Goal: Task Accomplishment & Management: Manage account settings

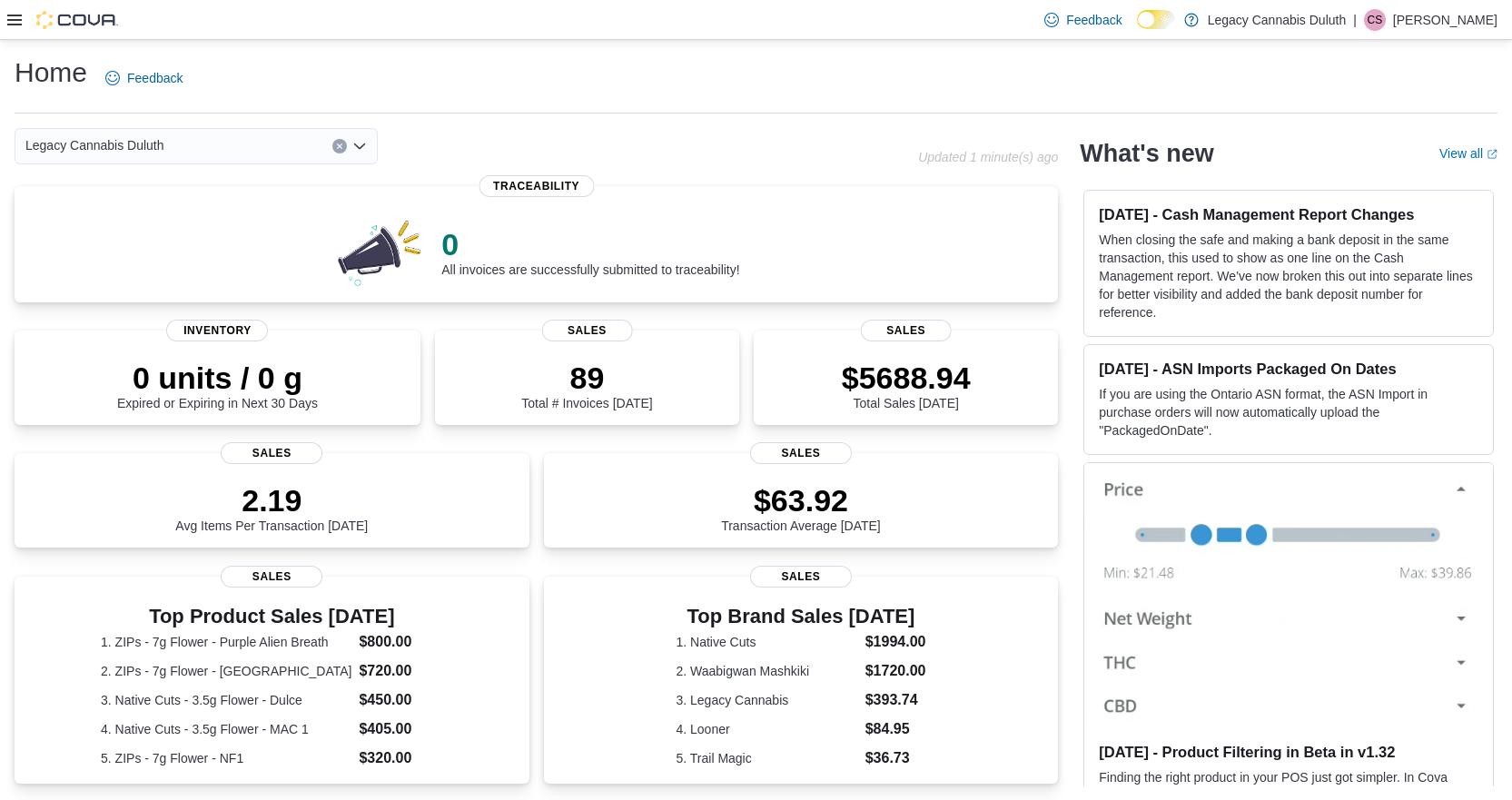
click at [1, 22] on div "Feedback Dark Mode Legacy Cannabis Duluth | CS [PERSON_NAME]" at bounding box center [756, 20] width 1512 height 40
click at [13, 21] on icon at bounding box center [15, 20] width 15 height 15
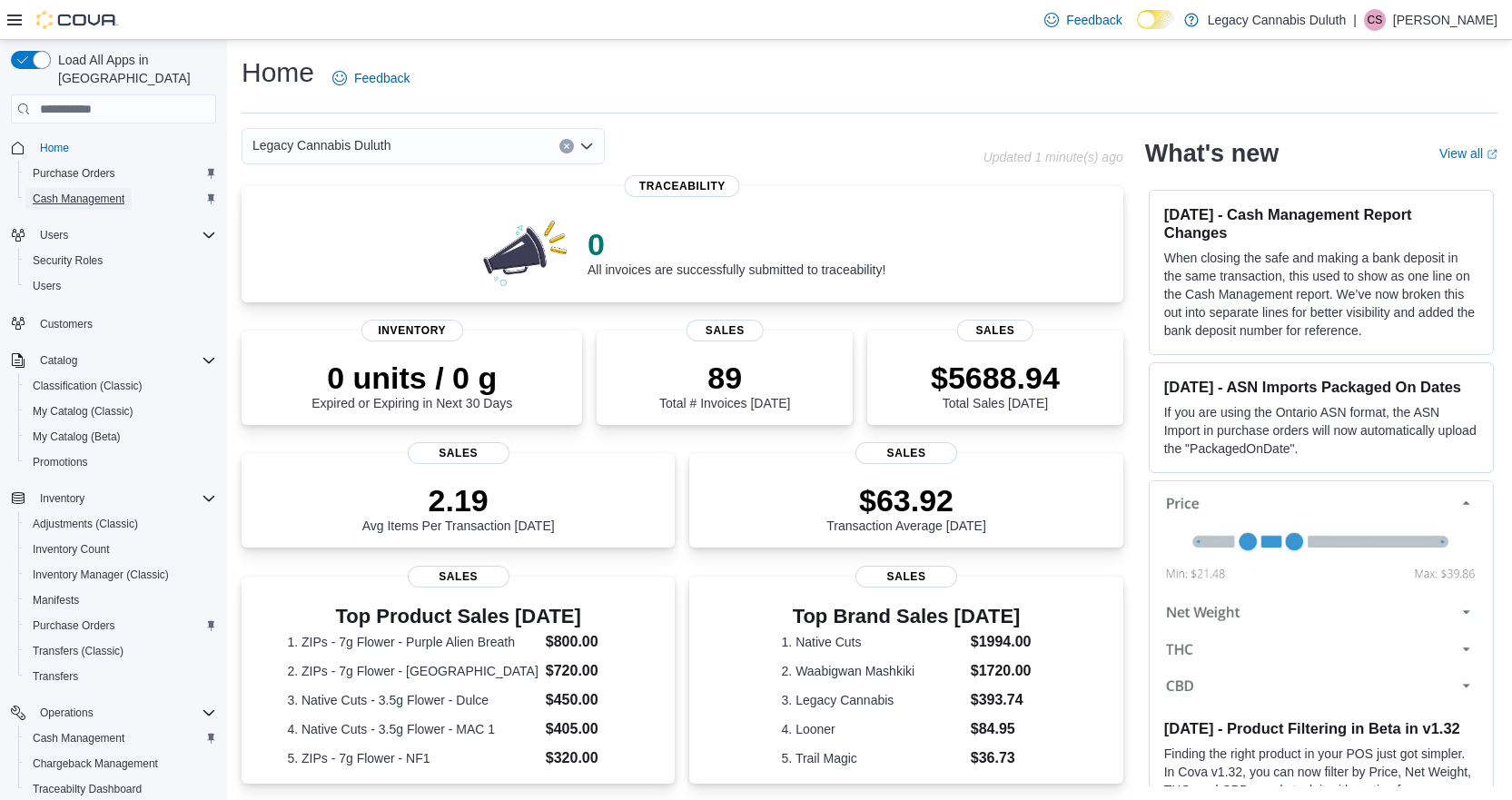
click at [74, 192] on span "Cash Management" at bounding box center [78, 199] width 92 height 15
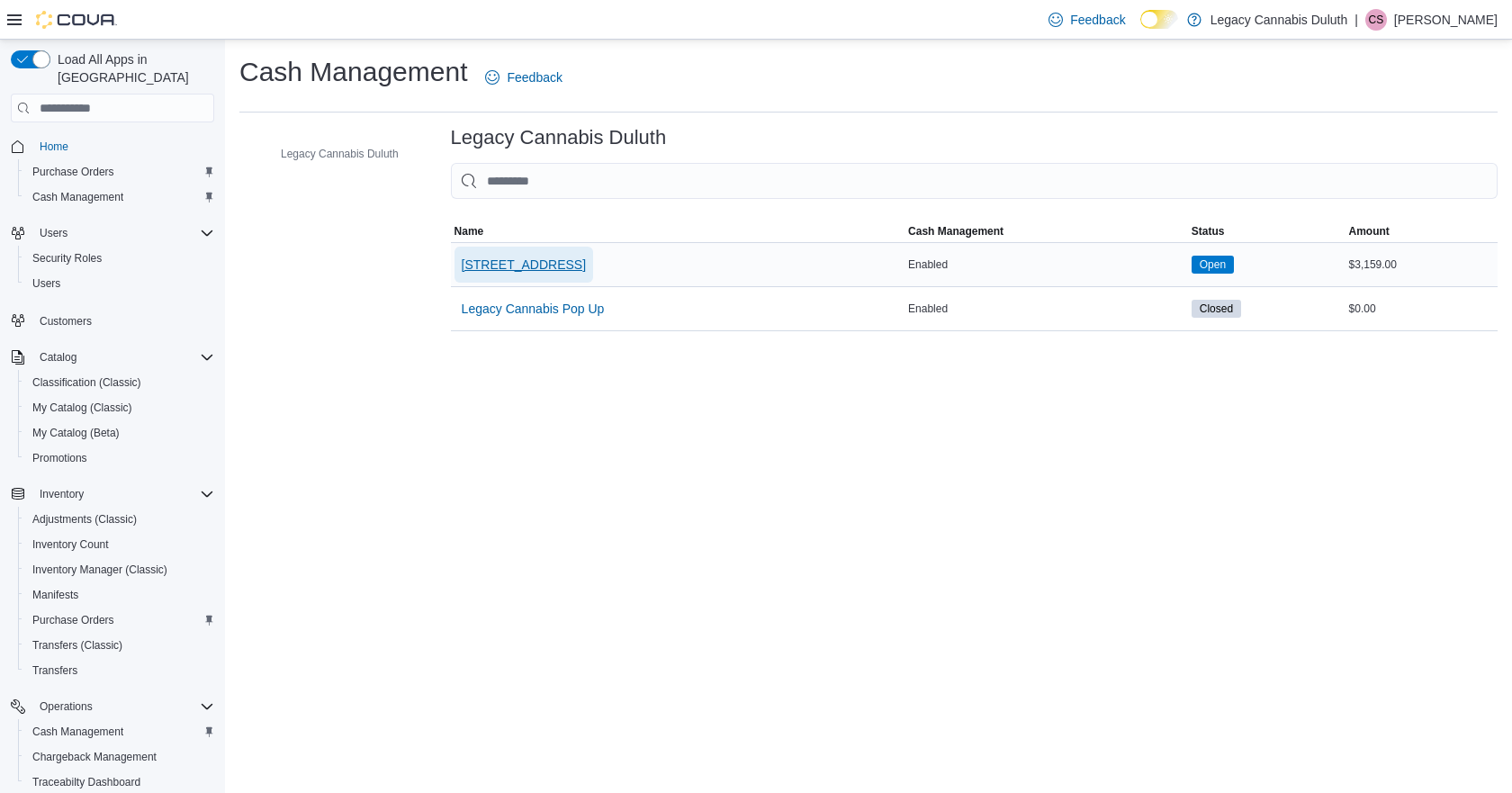
click at [572, 269] on span "[STREET_ADDRESS]" at bounding box center [523, 265] width 124 height 18
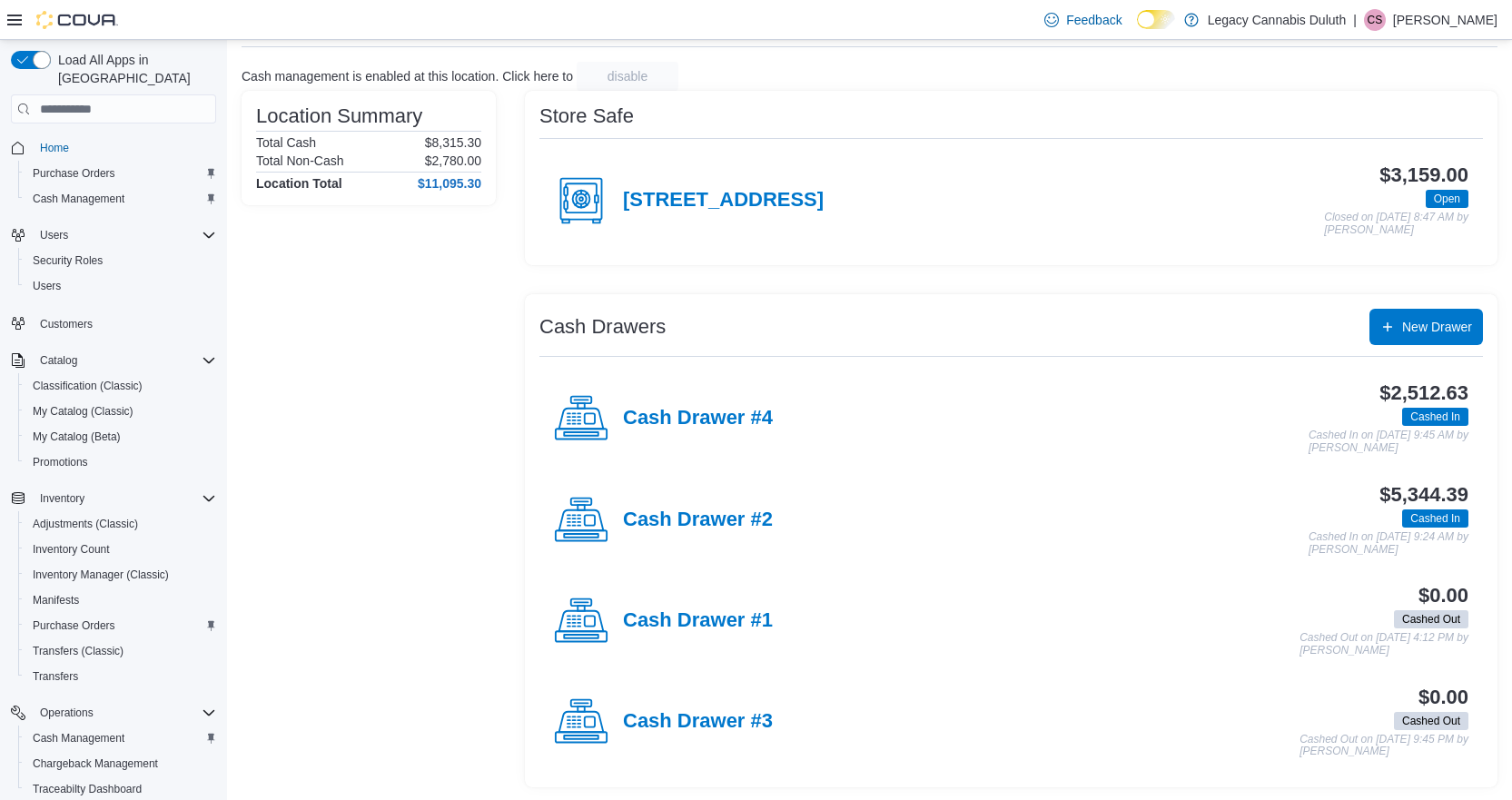
scroll to position [101, 0]
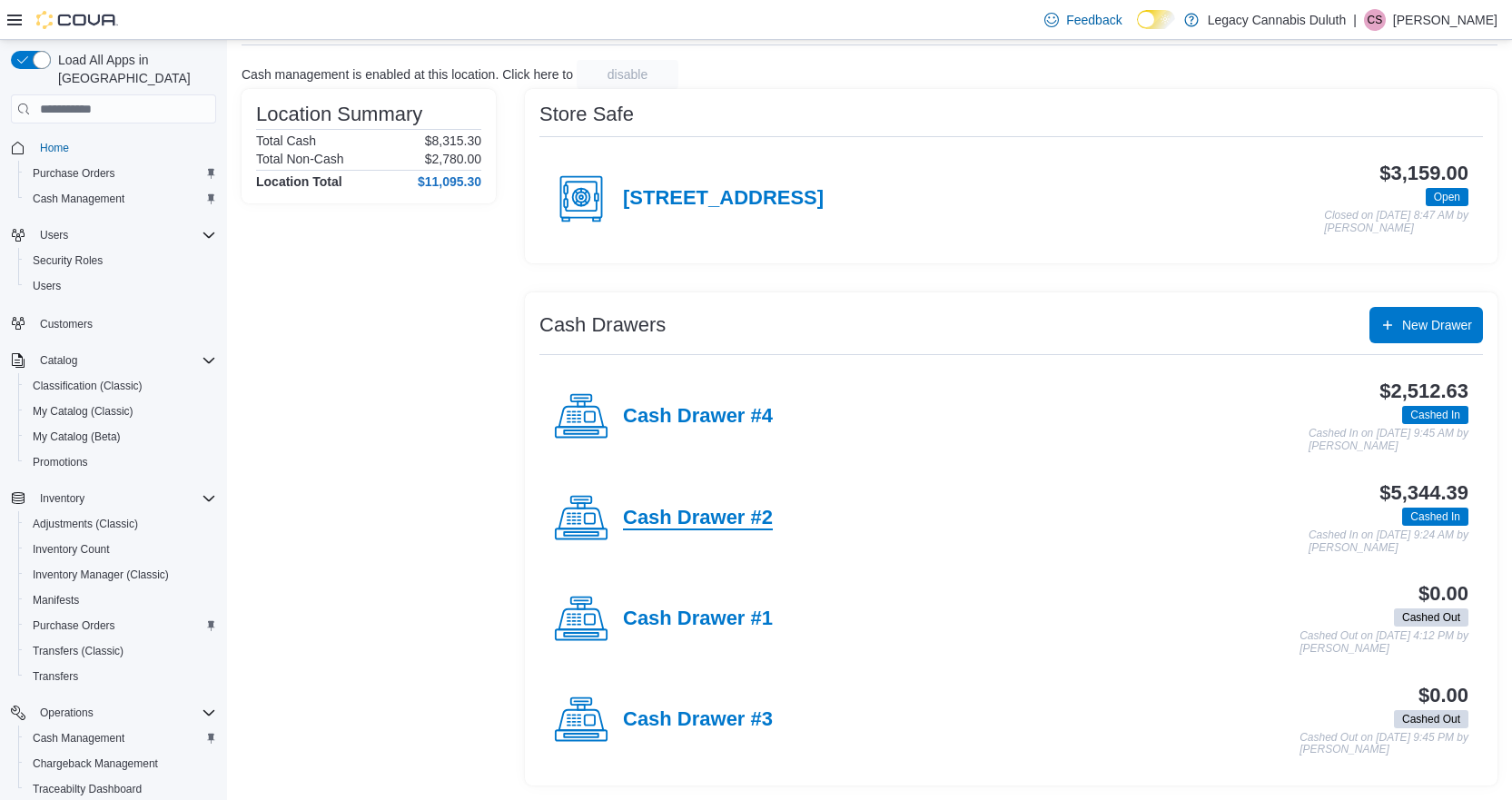
click at [746, 515] on h4 "Cash Drawer #2" at bounding box center [698, 519] width 150 height 24
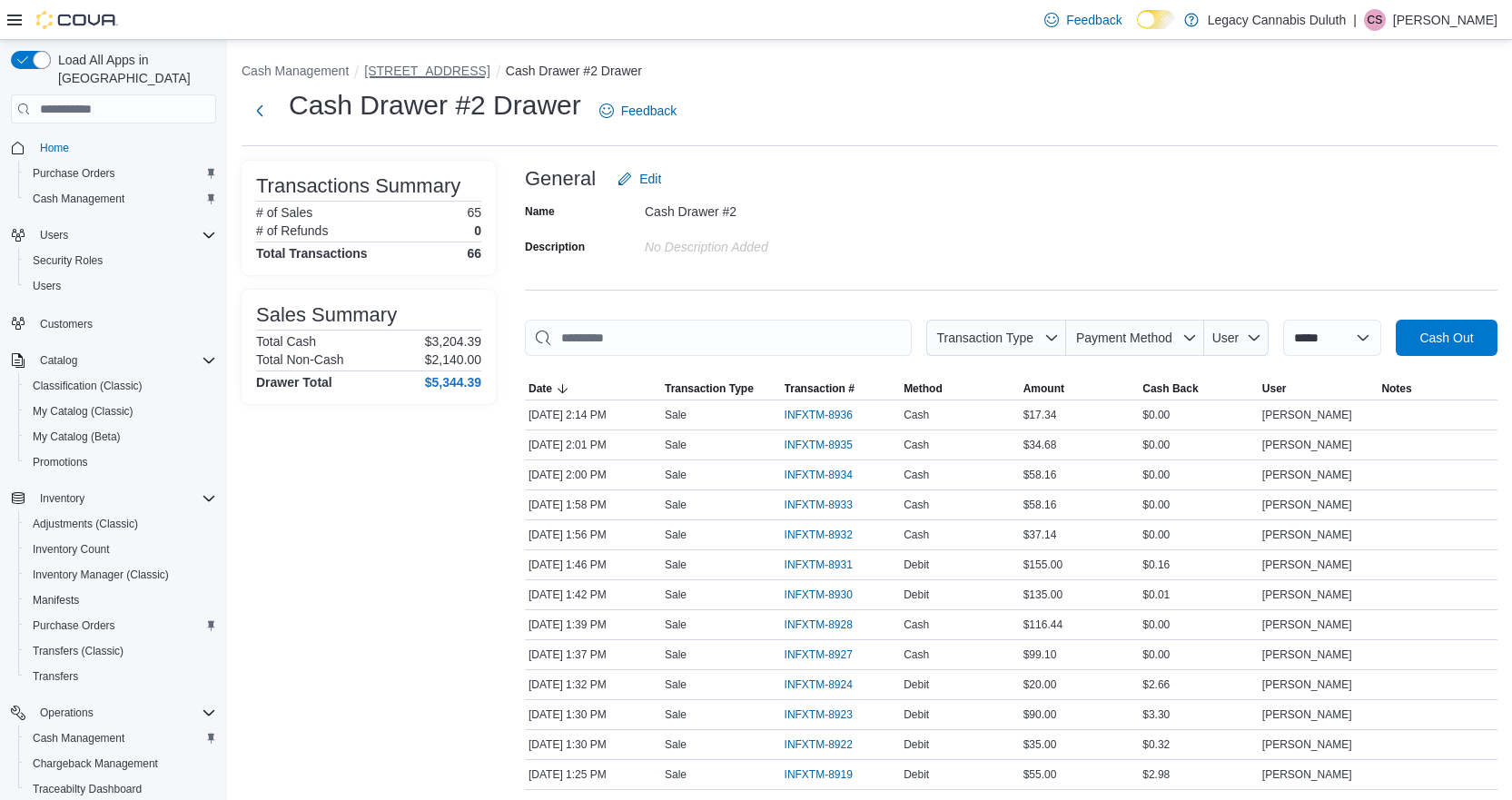
click at [440, 77] on button "[STREET_ADDRESS]" at bounding box center [426, 71] width 125 height 15
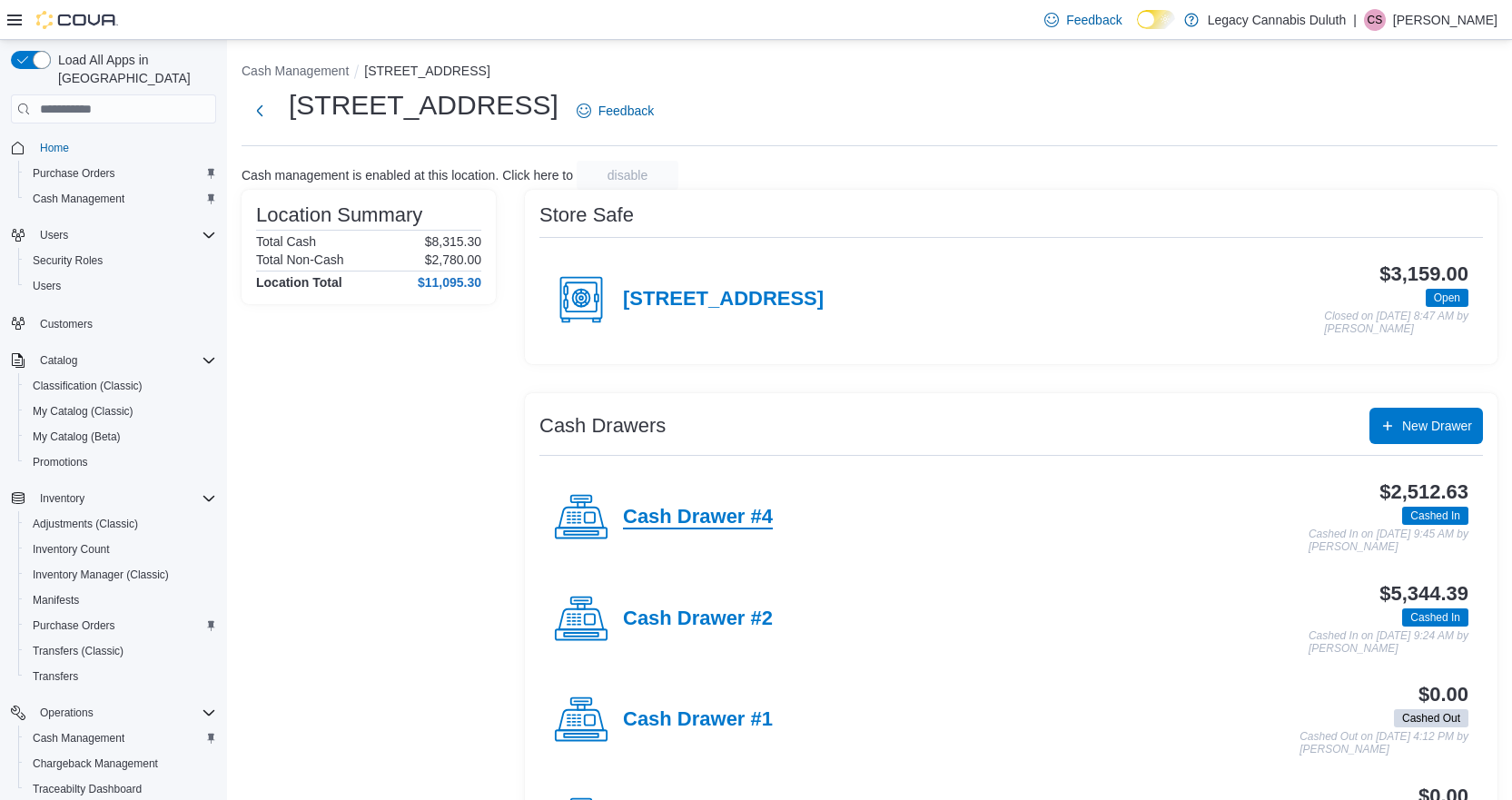
click at [706, 525] on h4 "Cash Drawer #4" at bounding box center [698, 518] width 150 height 24
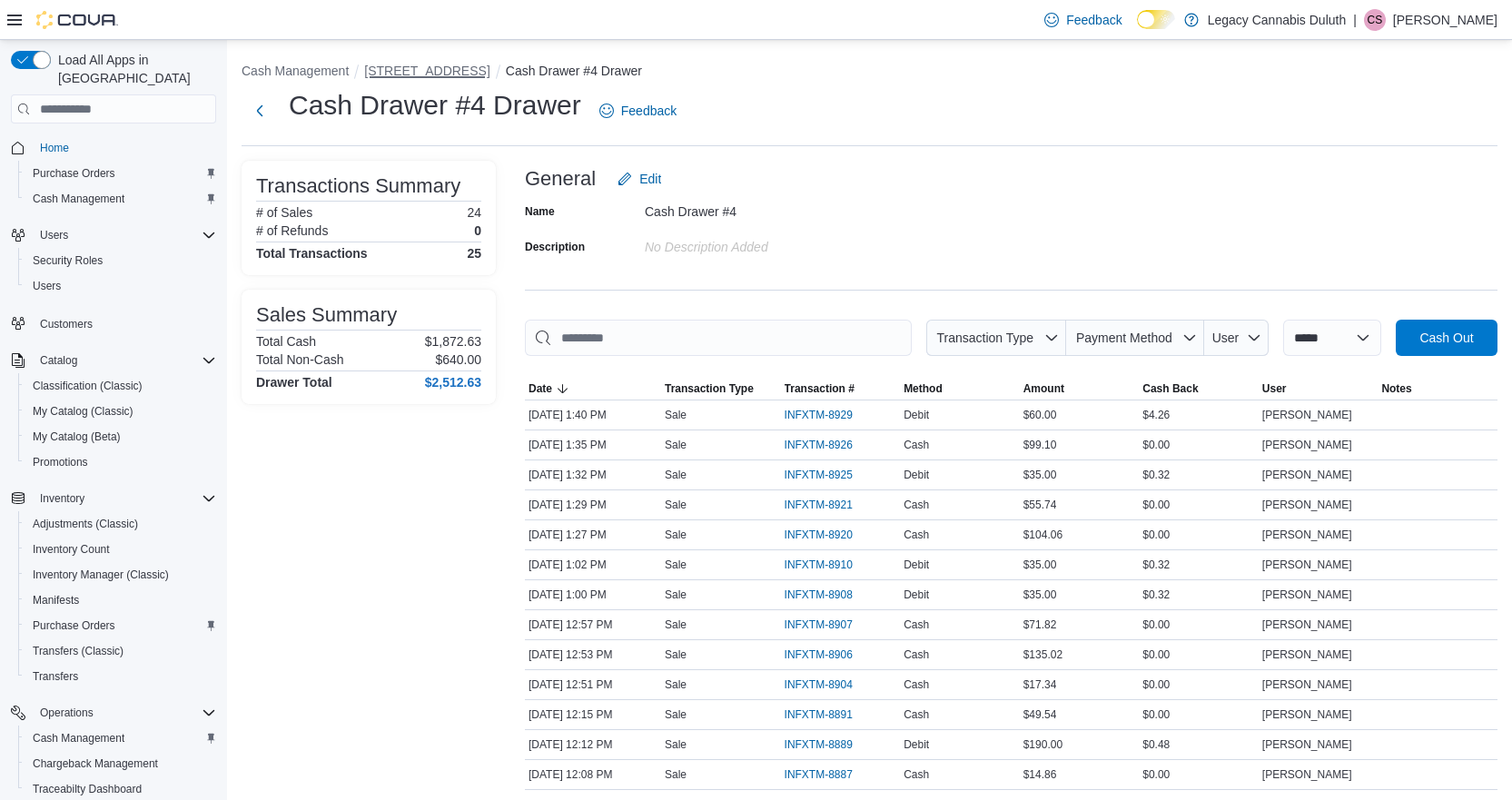
click at [392, 66] on button "[STREET_ADDRESS]" at bounding box center [426, 71] width 125 height 15
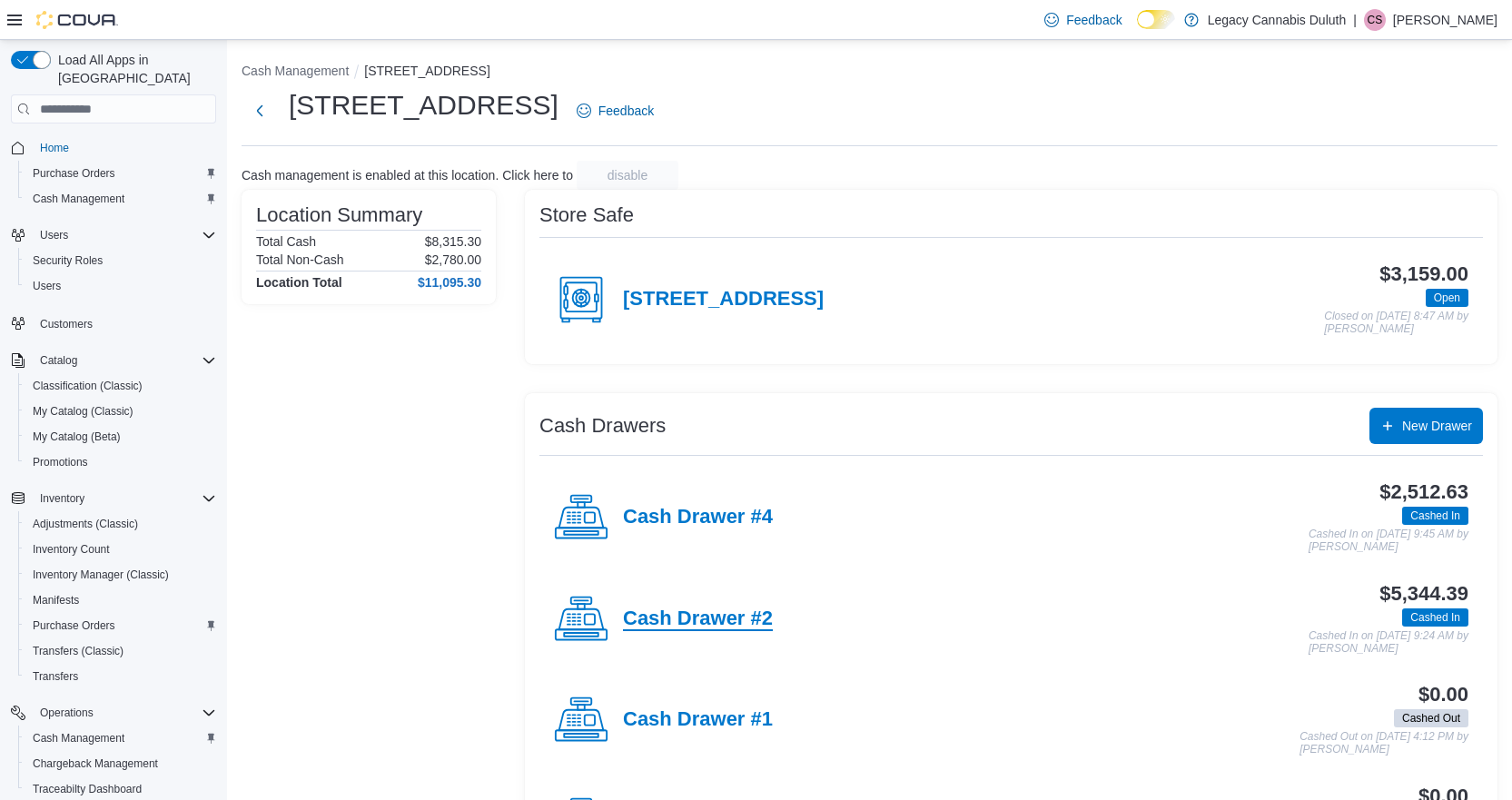
click at [751, 608] on h4 "Cash Drawer #2" at bounding box center [698, 619] width 150 height 24
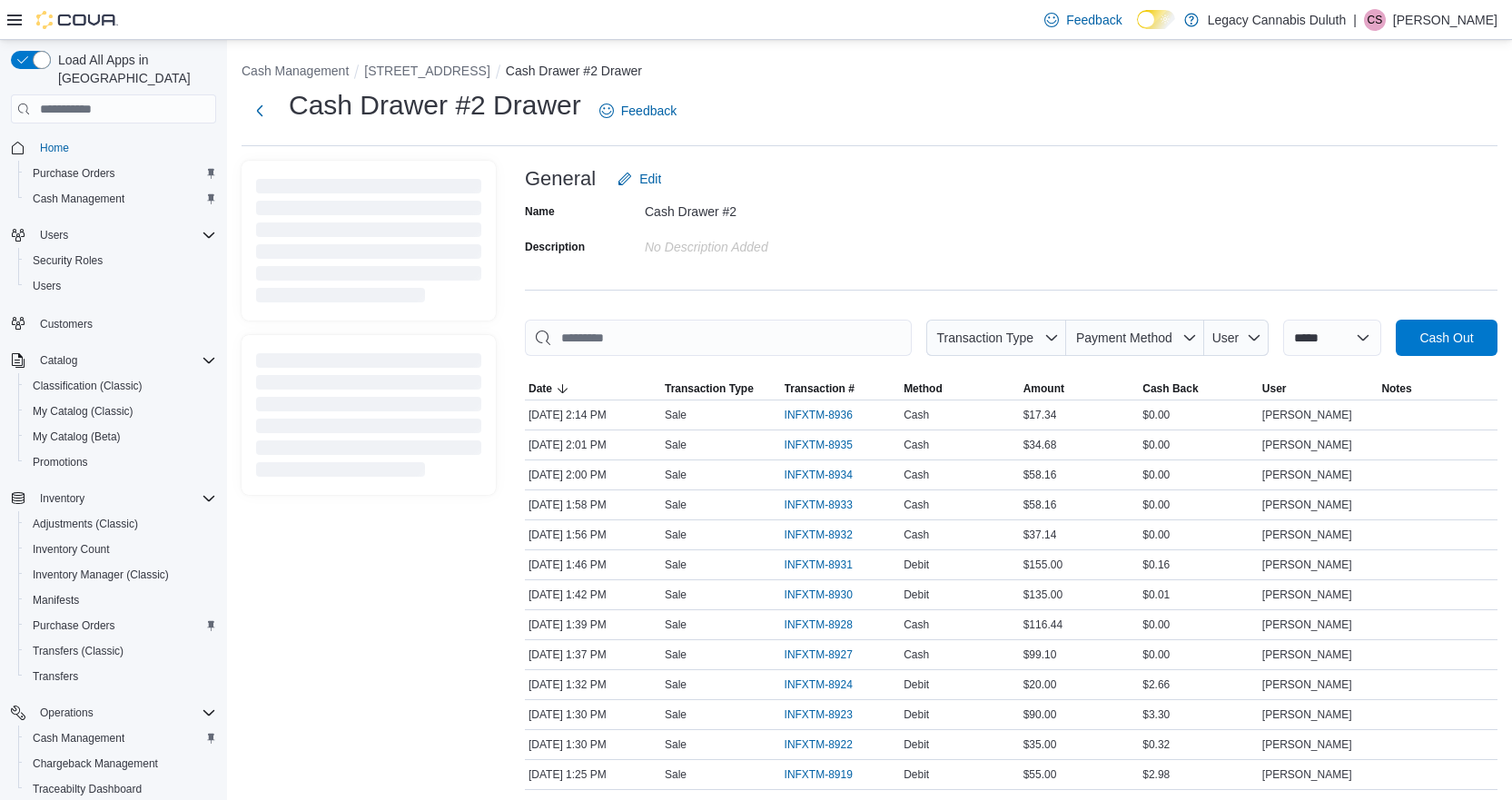
click at [851, 253] on div "No Description added" at bounding box center [766, 244] width 243 height 22
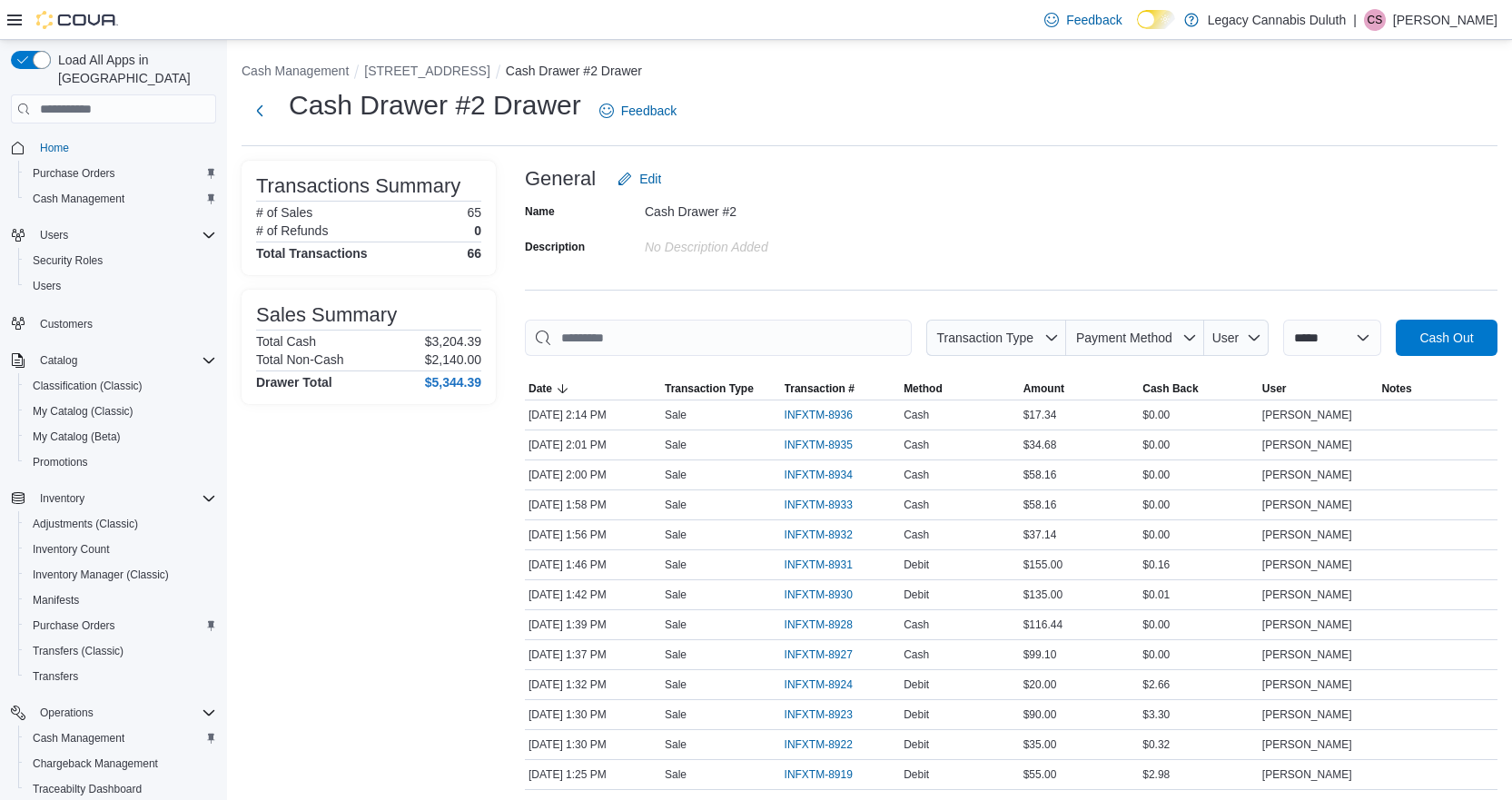
click at [1078, 237] on div "Name Cash Drawer #2 Description No Description added" at bounding box center [1011, 229] width 973 height 64
drag, startPoint x: 1128, startPoint y: 273, endPoint x: 1062, endPoint y: 183, distance: 111.6
click at [1062, 183] on div "General Edit" at bounding box center [1011, 179] width 973 height 36
click at [1305, 338] on select "**********" at bounding box center [1332, 338] width 98 height 36
select select "*********"
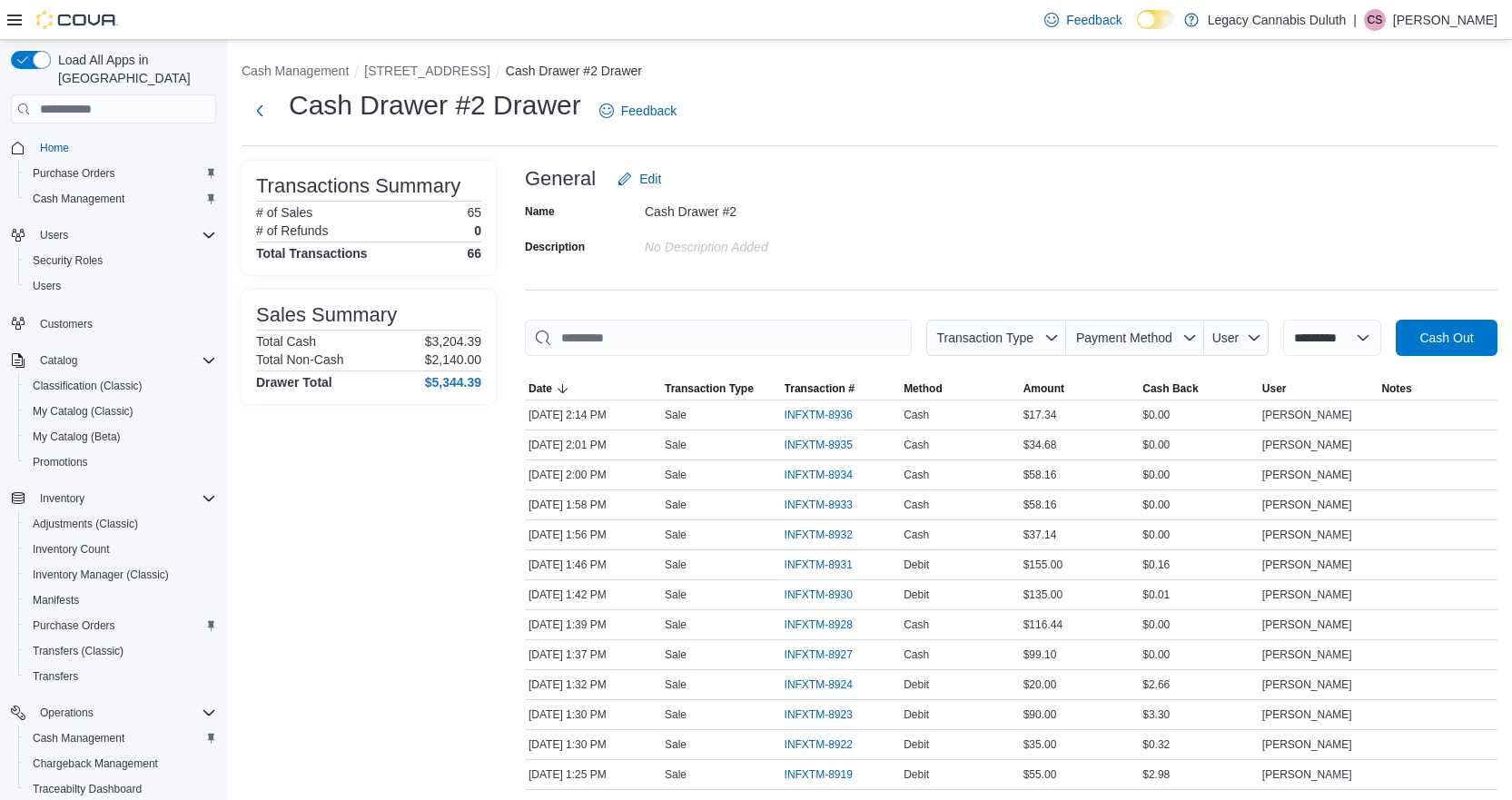
click at [1283, 320] on select "**********" at bounding box center [1332, 338] width 98 height 36
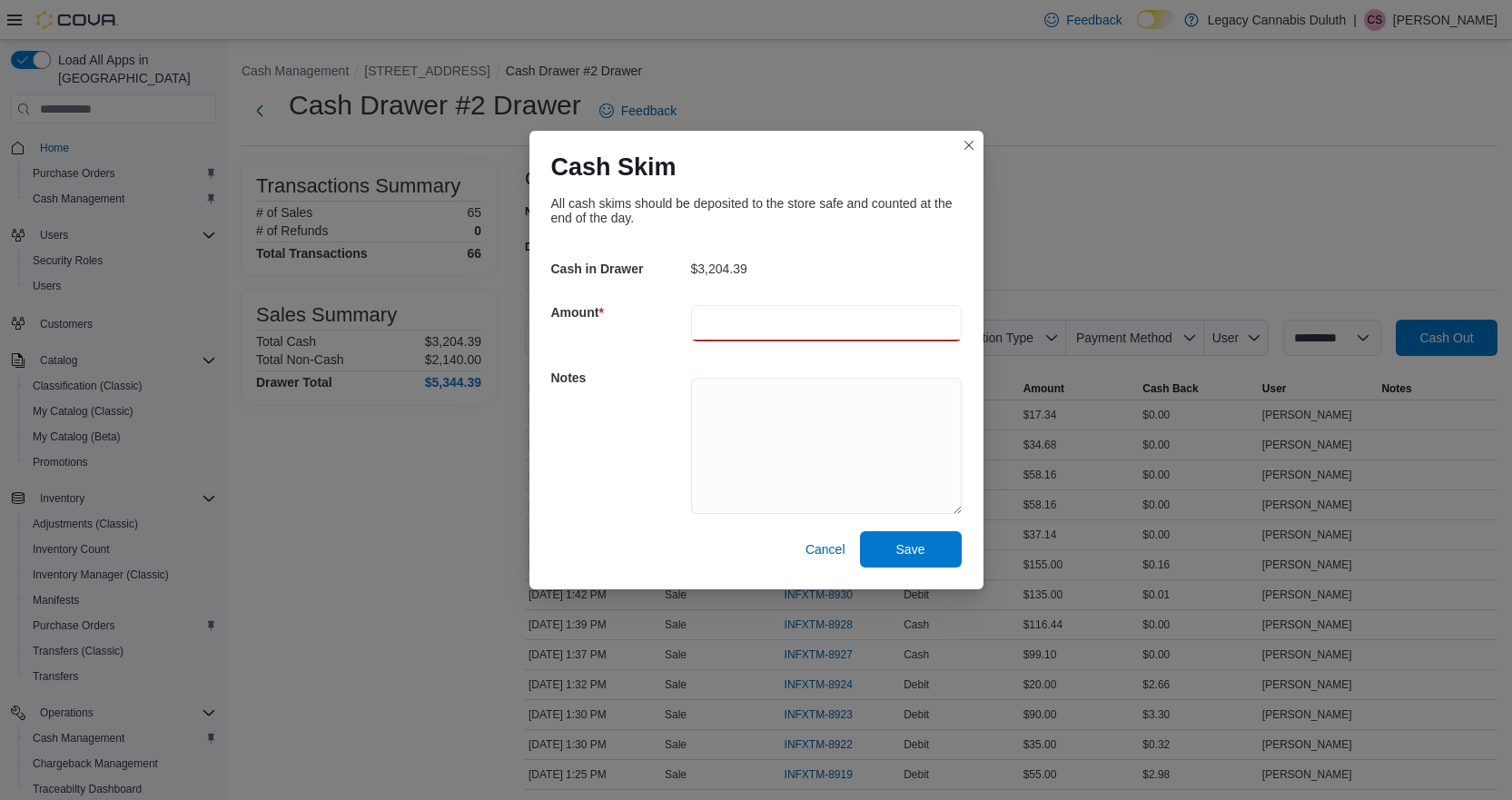
click at [752, 307] on input "number" at bounding box center [826, 324] width 271 height 36
type input "****"
click at [922, 555] on span "Save" at bounding box center [911, 549] width 29 height 18
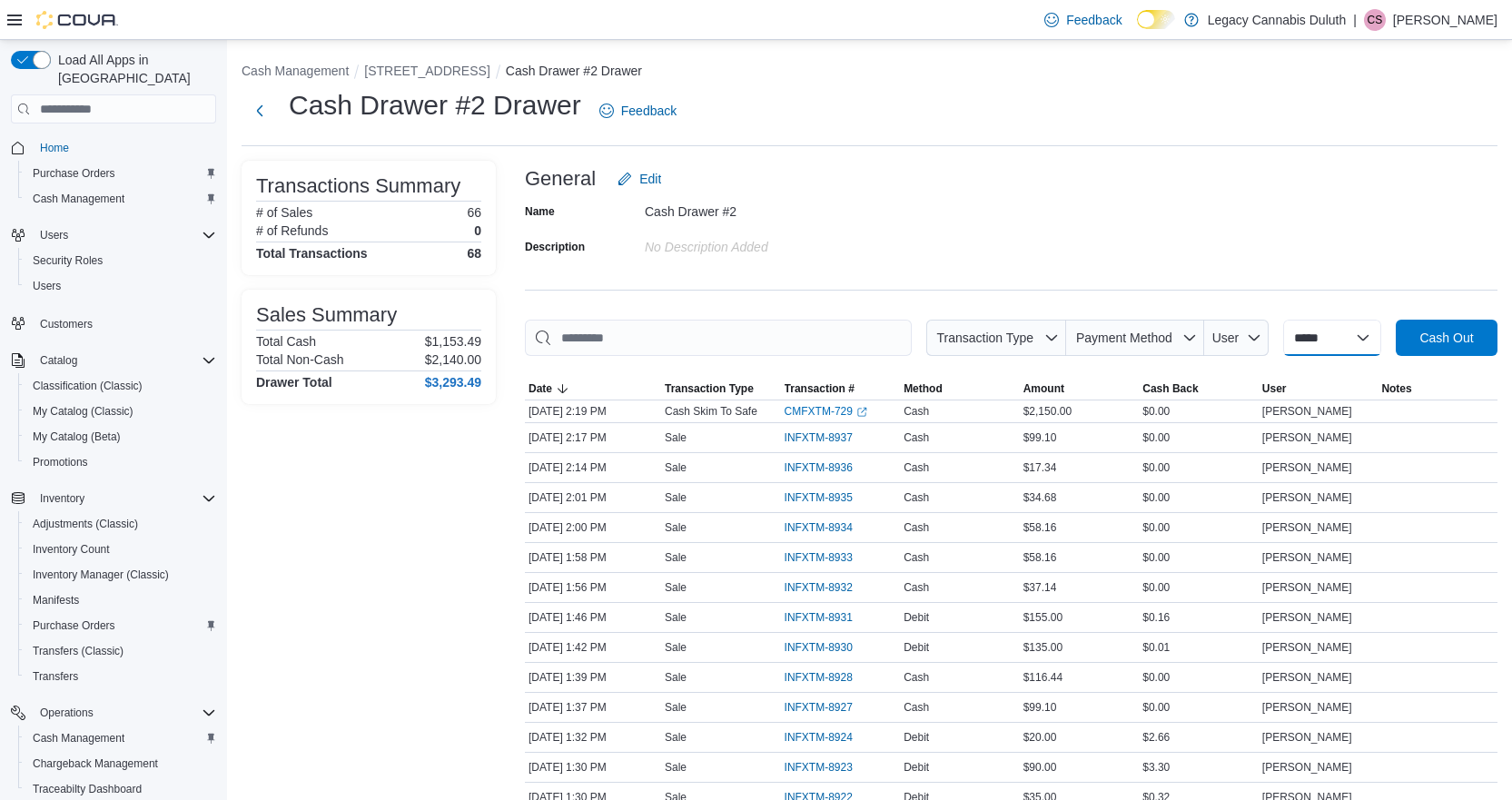
click at [1337, 325] on select "**********" at bounding box center [1332, 338] width 98 height 36
select select "*********"
click at [1283, 320] on select "**********" at bounding box center [1332, 338] width 98 height 36
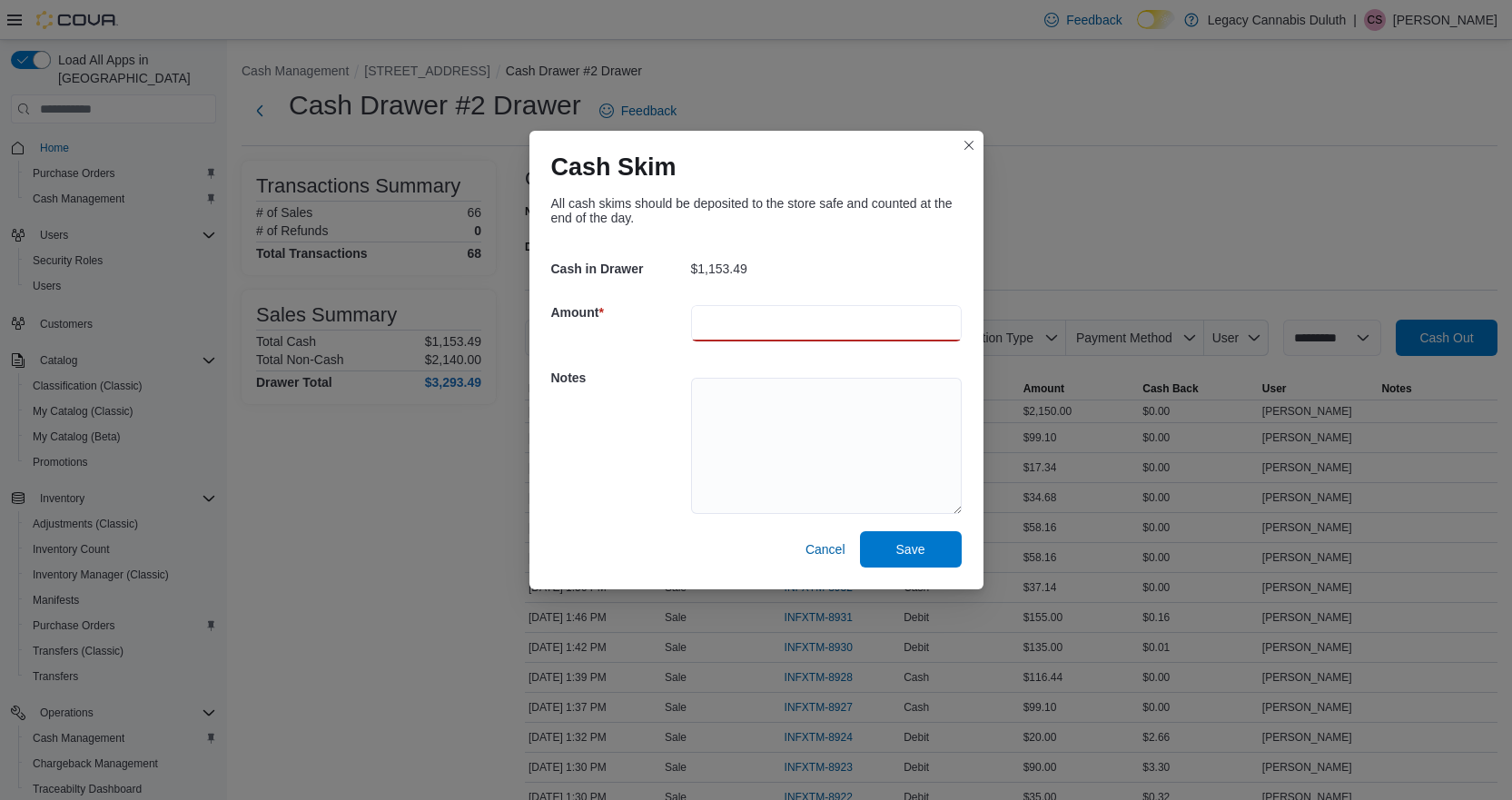
click at [731, 321] on input "number" at bounding box center [826, 324] width 271 height 36
type input "***"
click at [920, 546] on span "Save" at bounding box center [911, 549] width 29 height 18
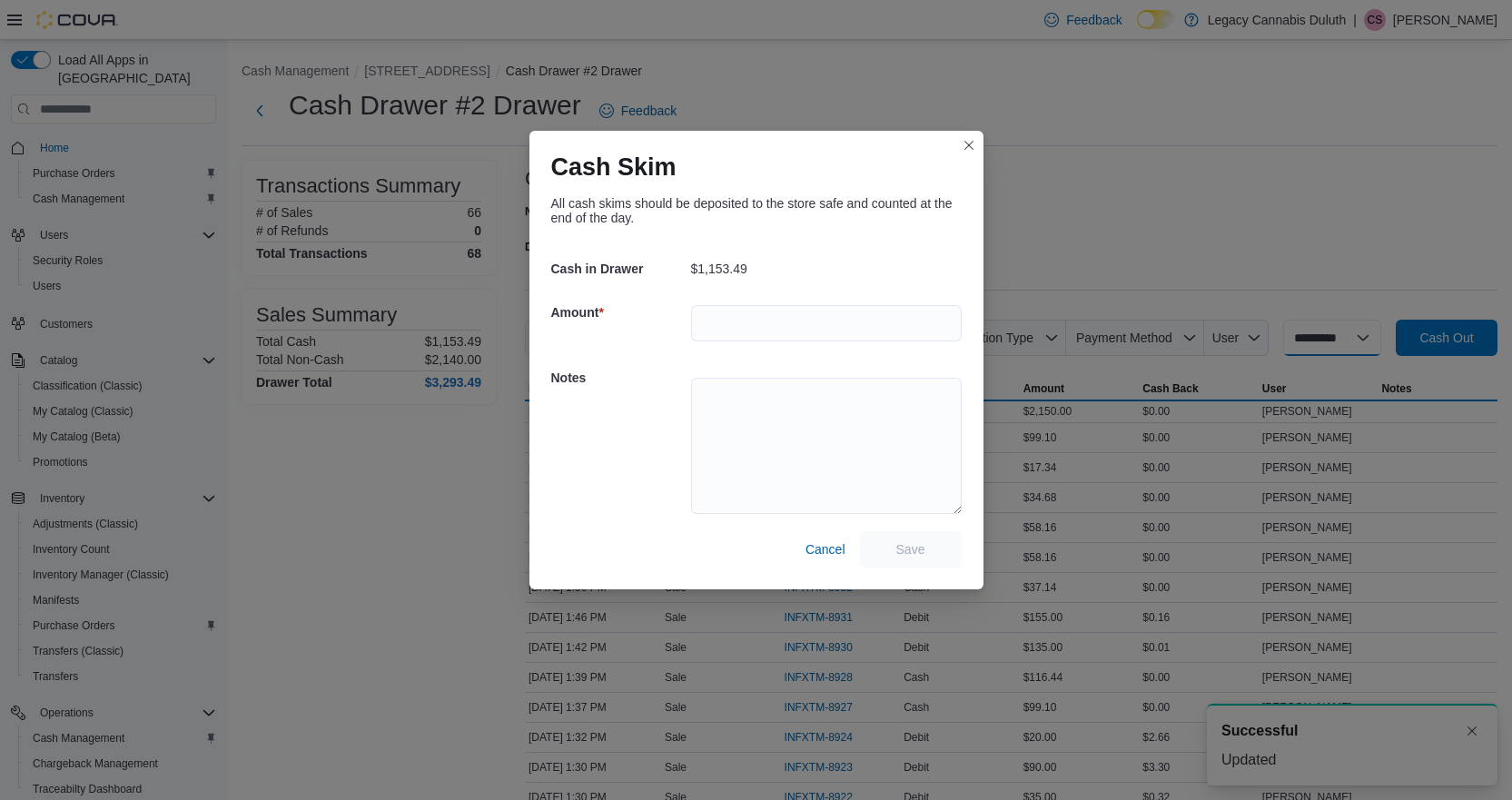
select select
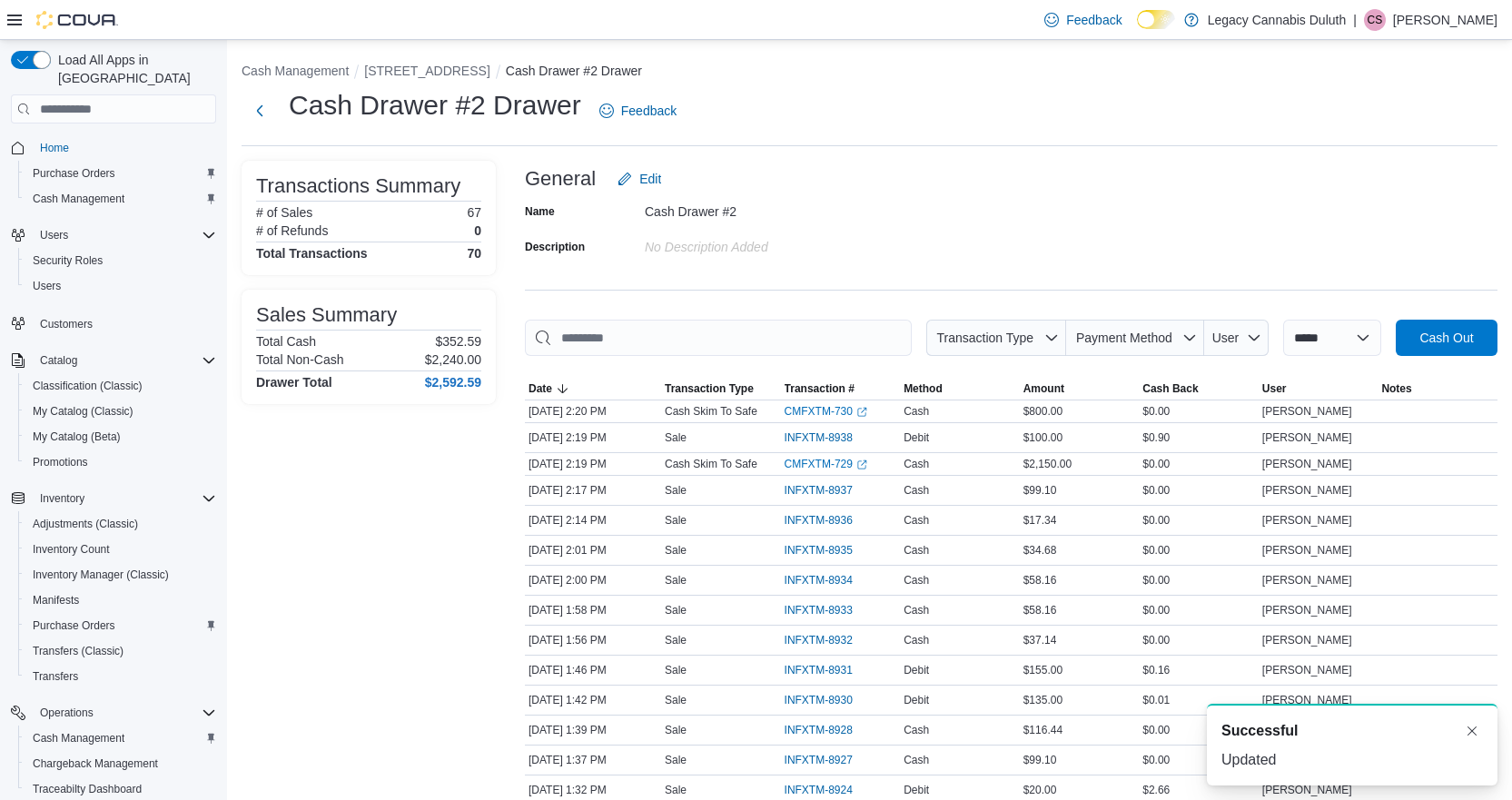
click at [1103, 227] on div "Name Cash Drawer #2 Description No Description added" at bounding box center [1011, 229] width 973 height 64
click at [1244, 124] on div "Cash Drawer #2 Drawer Feedback" at bounding box center [869, 111] width 1256 height 47
click at [1152, 111] on div "Cash Drawer #2 Drawer Feedback" at bounding box center [869, 111] width 1256 height 47
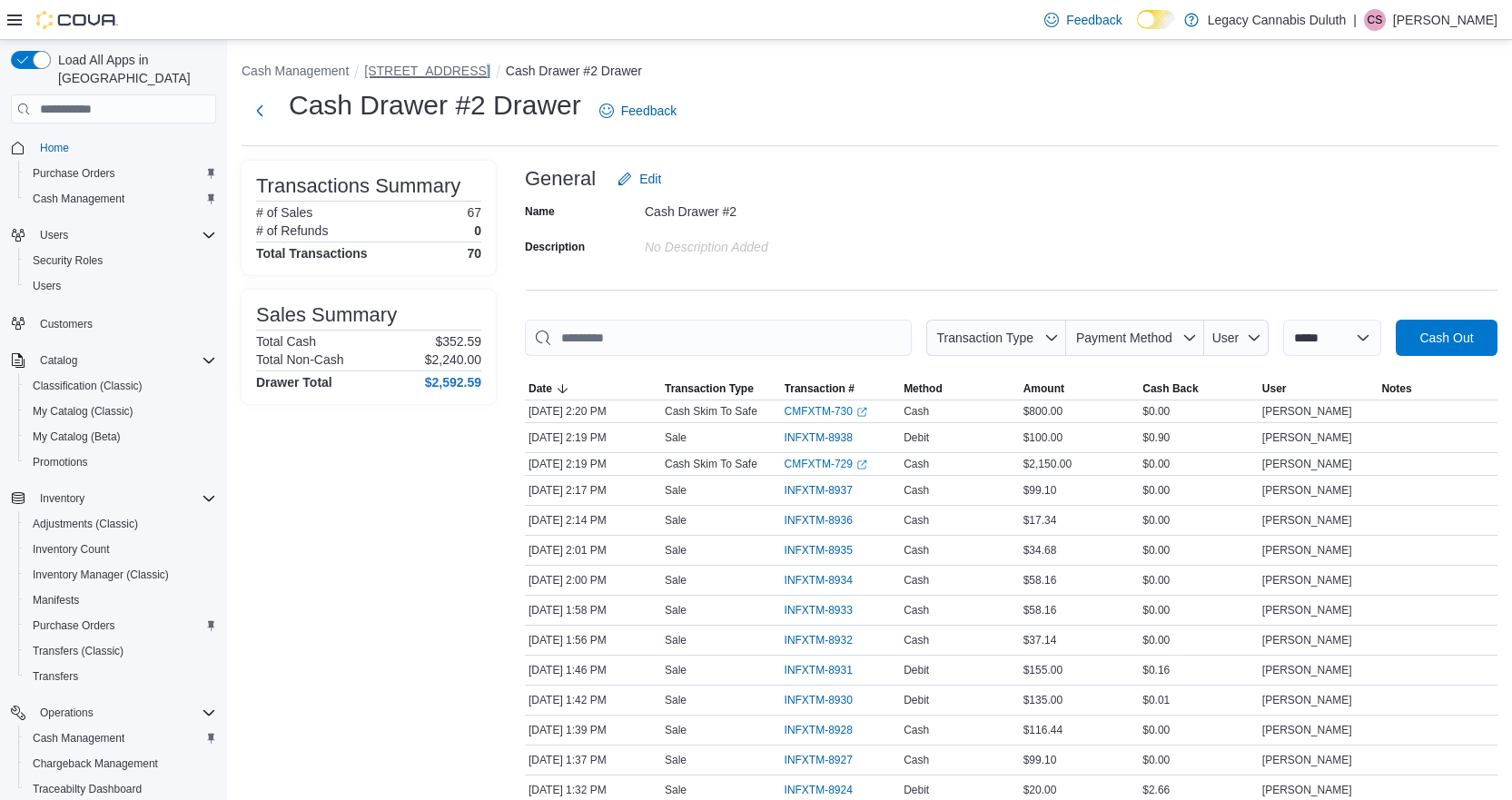
click at [461, 73] on button "[STREET_ADDRESS]" at bounding box center [426, 71] width 125 height 15
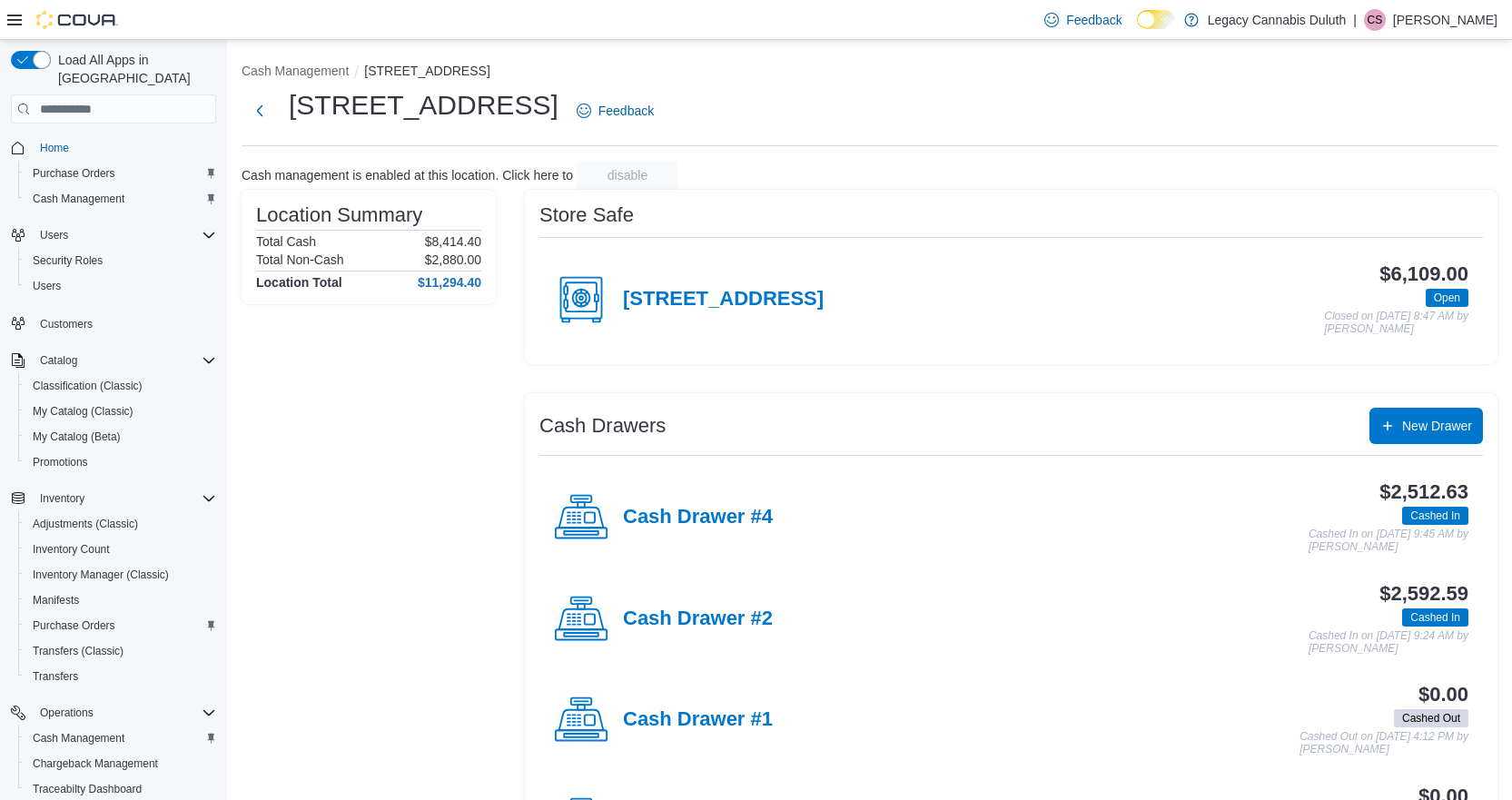
click at [937, 156] on div "Cash Management [STREET_ADDRESS] Cash management is enabled at this location. C…" at bounding box center [869, 471] width 1285 height 861
click at [719, 91] on div "1906 W Superior St. Feedback" at bounding box center [869, 111] width 1256 height 47
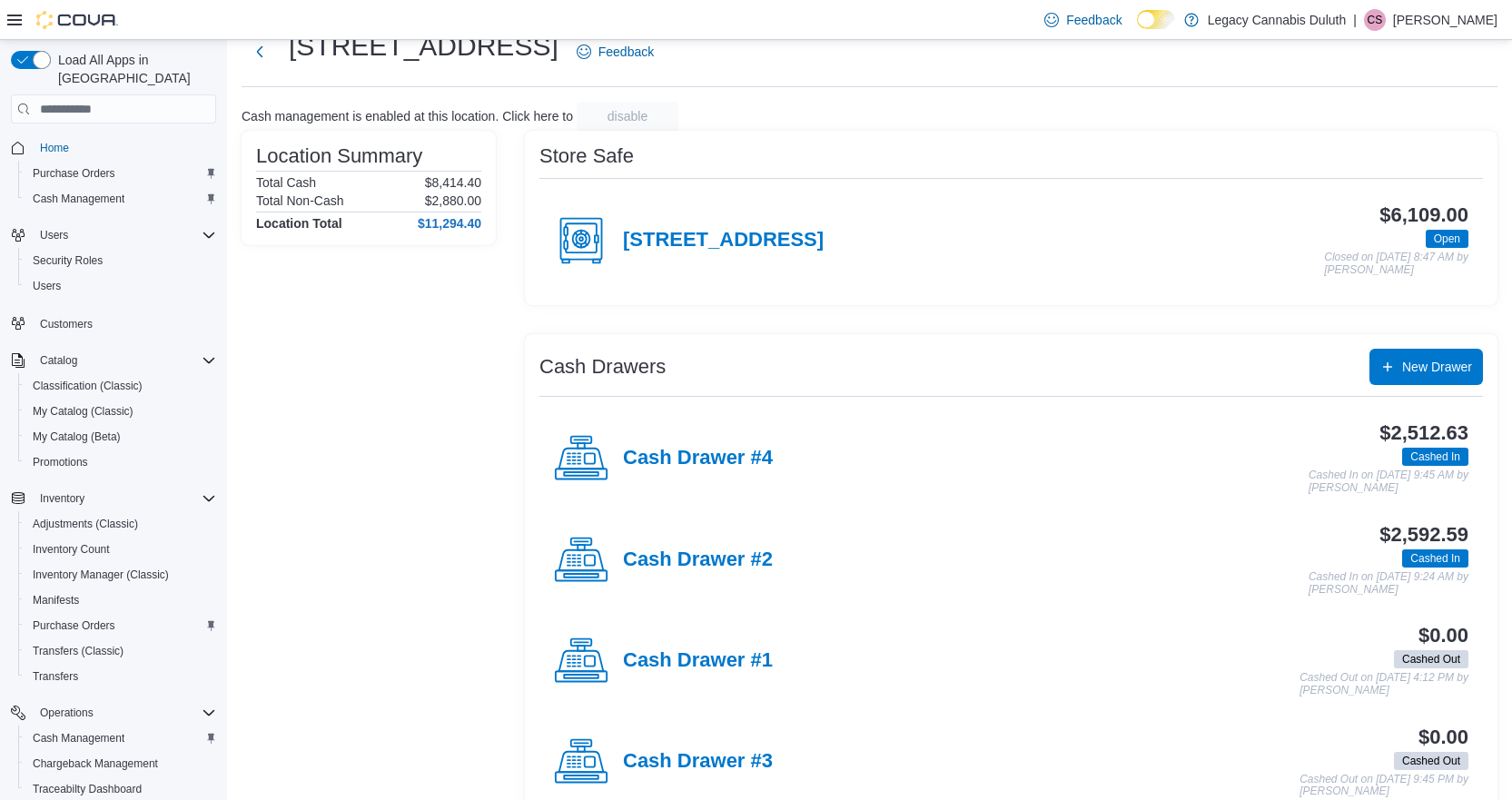
scroll to position [91, 0]
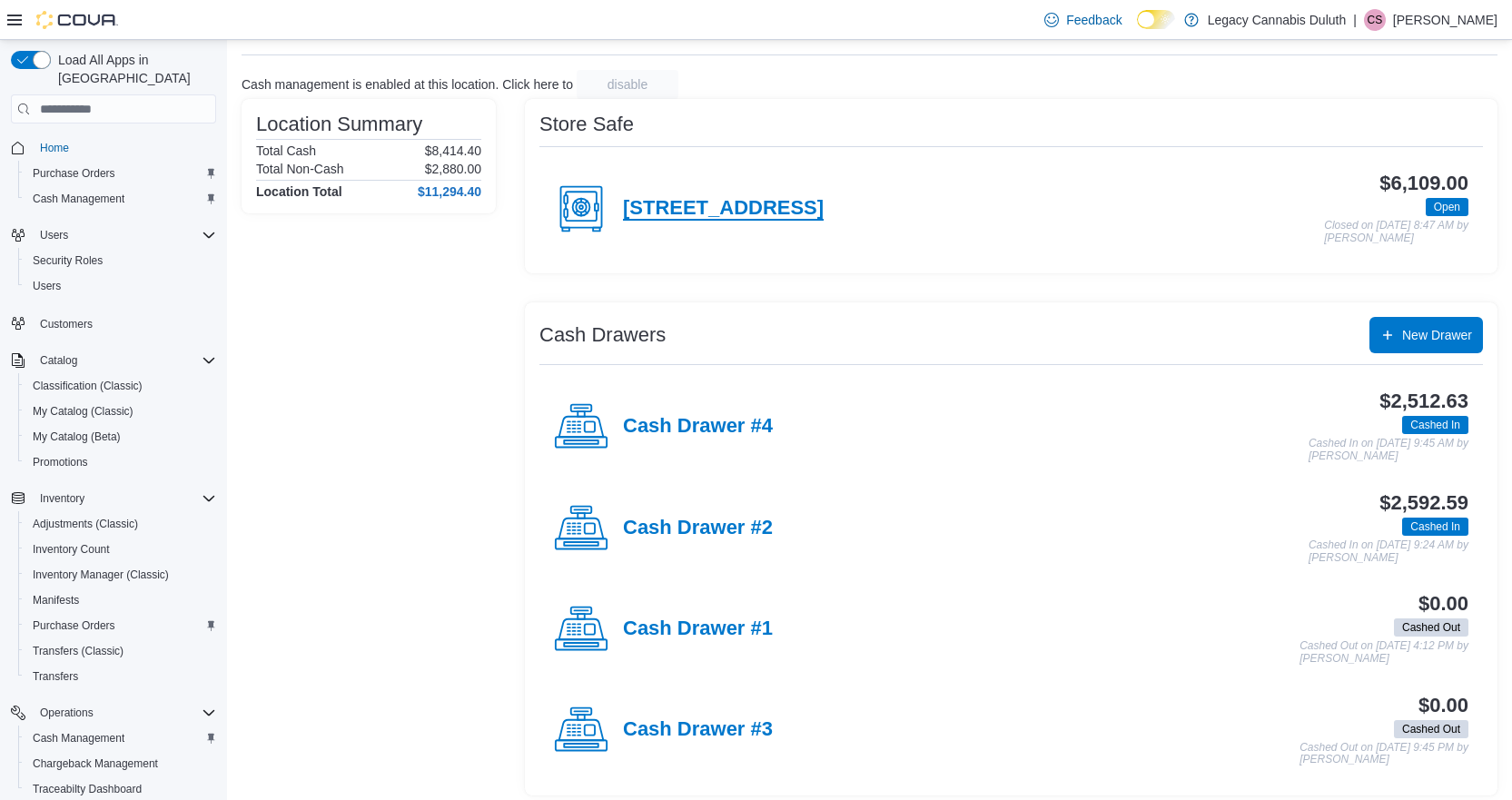
click at [744, 204] on h4 "[STREET_ADDRESS]" at bounding box center [723, 209] width 201 height 24
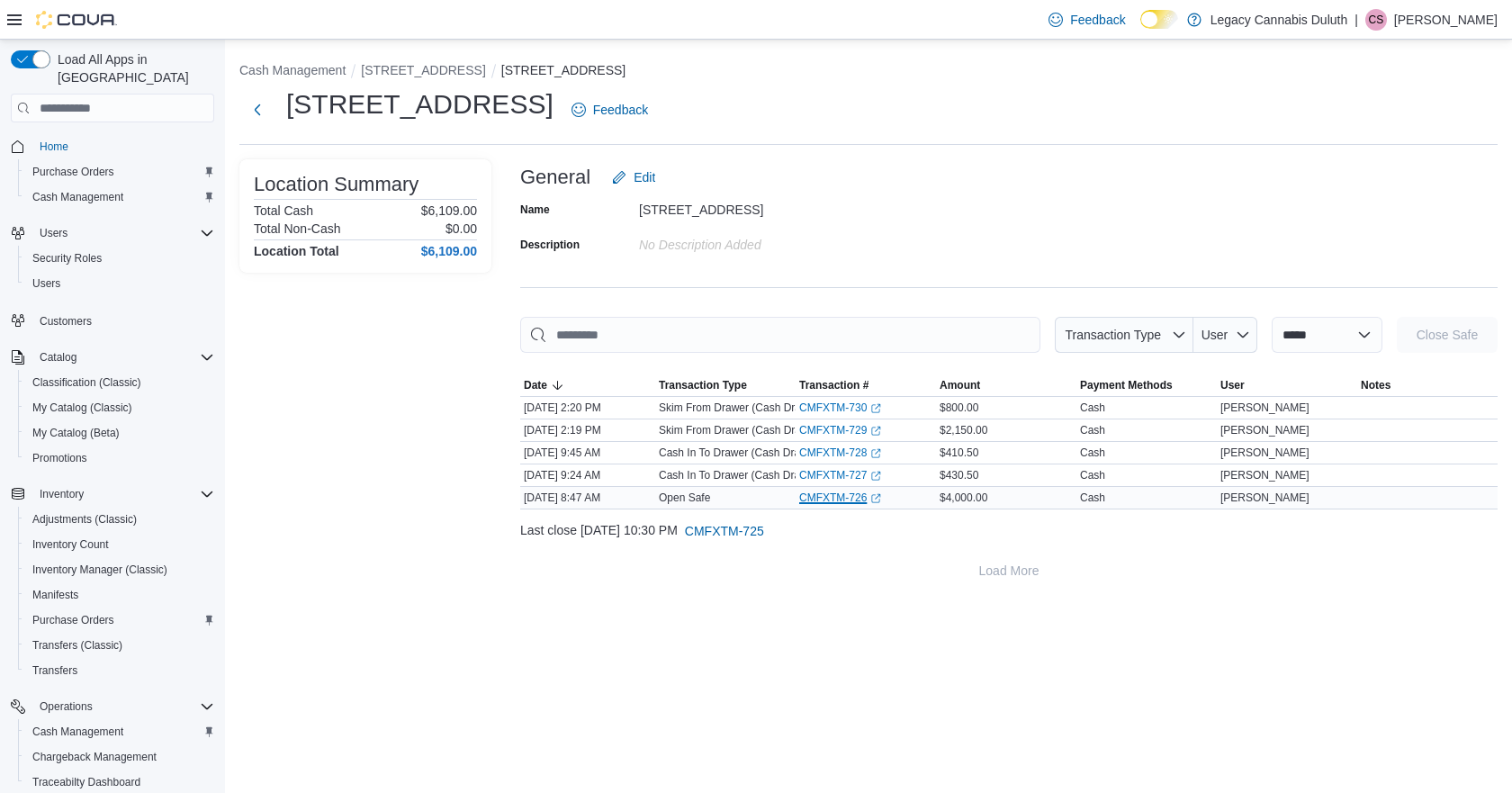
click at [870, 503] on icon "External link" at bounding box center [876, 499] width 11 height 11
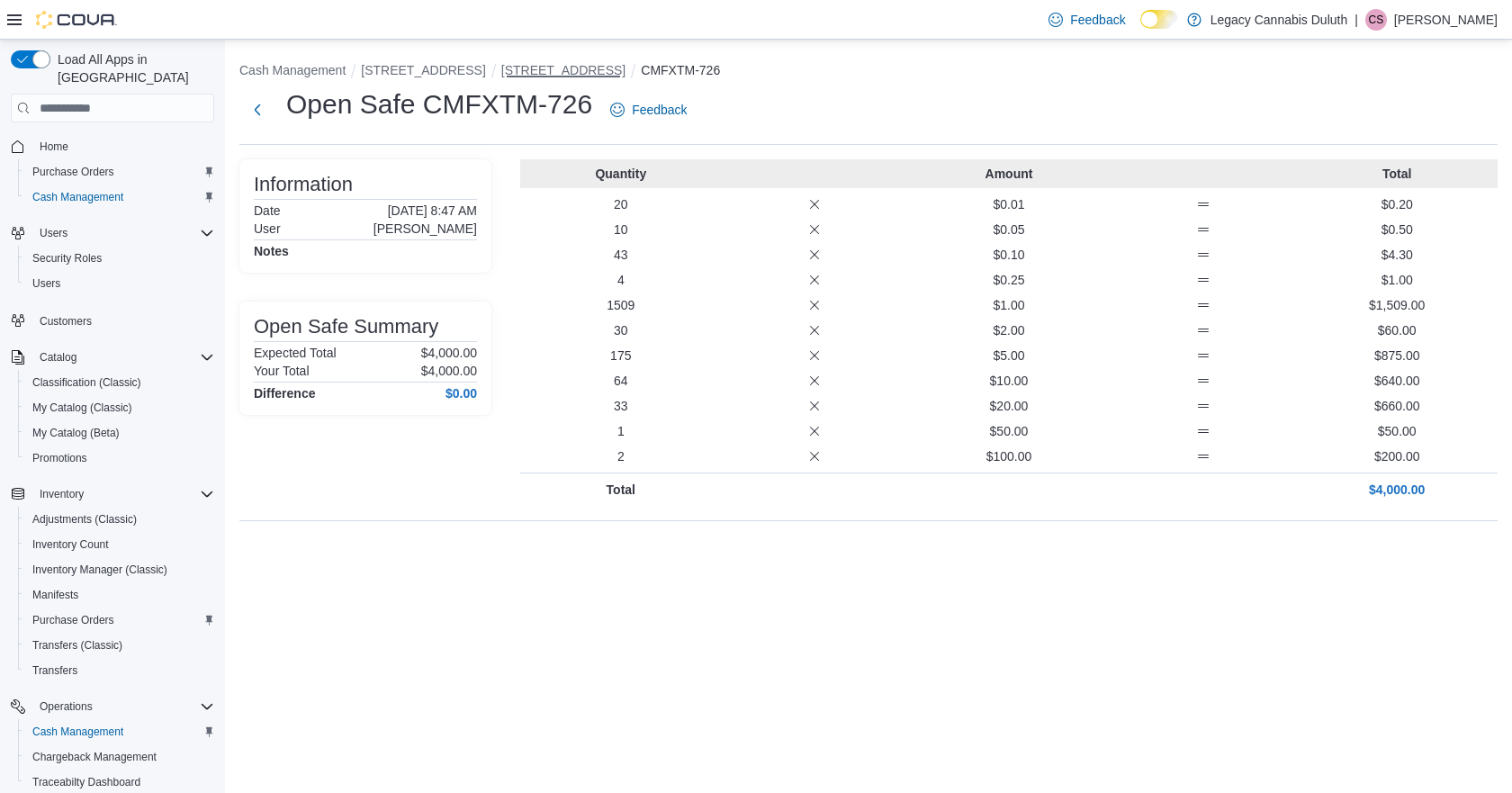
click at [559, 65] on button "[STREET_ADDRESS]" at bounding box center [563, 71] width 124 height 14
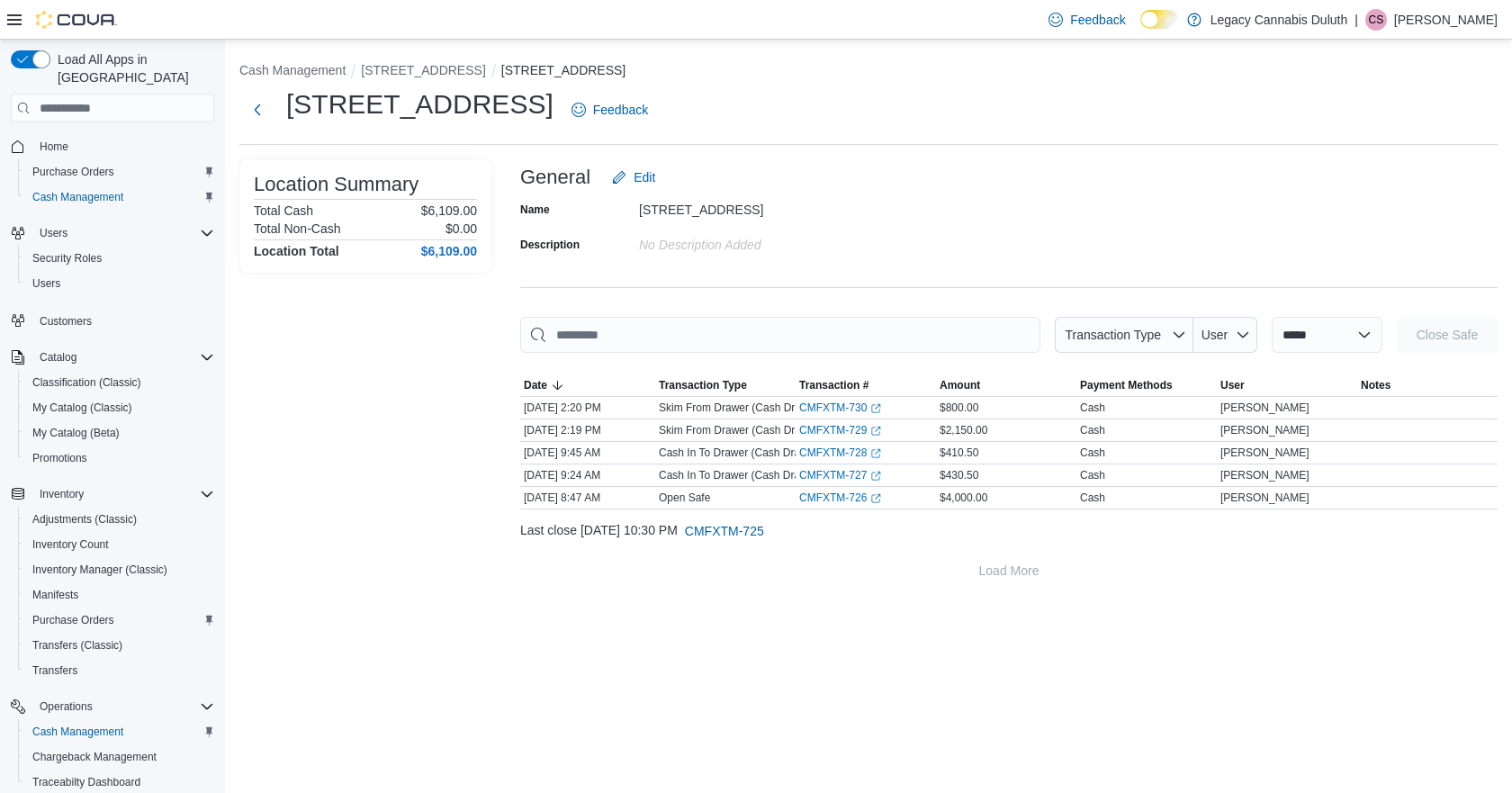
drag, startPoint x: 761, startPoint y: 174, endPoint x: 723, endPoint y: 127, distance: 60.4
click at [723, 127] on div "1906 W Superior St. Feedback" at bounding box center [869, 110] width 1258 height 47
click at [838, 128] on div "1906 W Superior St. Feedback" at bounding box center [869, 110] width 1258 height 47
click at [426, 79] on li "[STREET_ADDRESS]" at bounding box center [430, 71] width 139 height 18
click at [426, 74] on button "[STREET_ADDRESS]" at bounding box center [422, 71] width 124 height 14
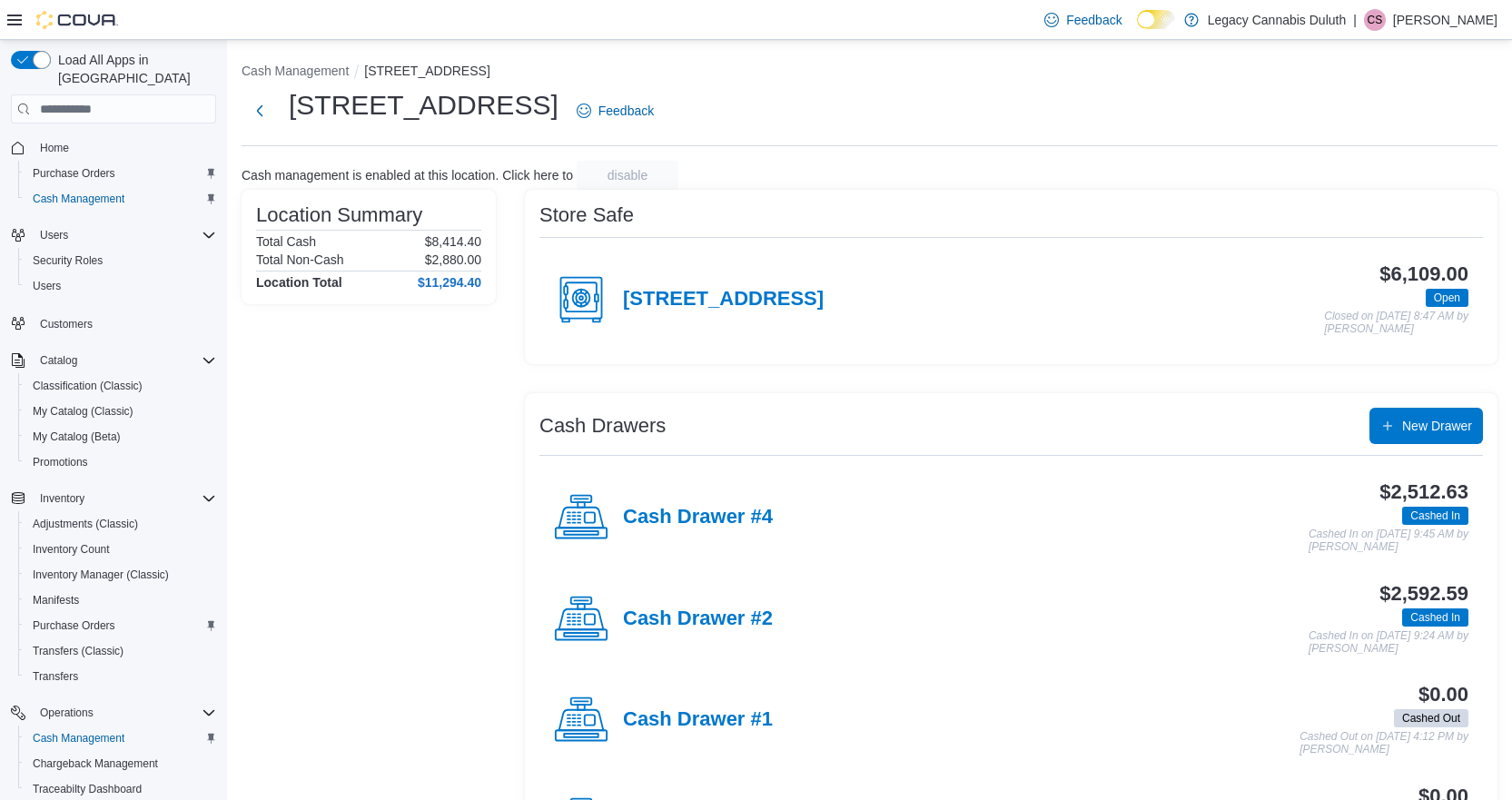
click at [876, 27] on div "Feedback Dark Mode Legacy Cannabis Duluth | CS [PERSON_NAME]" at bounding box center [756, 20] width 1512 height 40
click at [1033, 179] on div "Cash management is enabled at this location. Click here to disable" at bounding box center [869, 175] width 1256 height 29
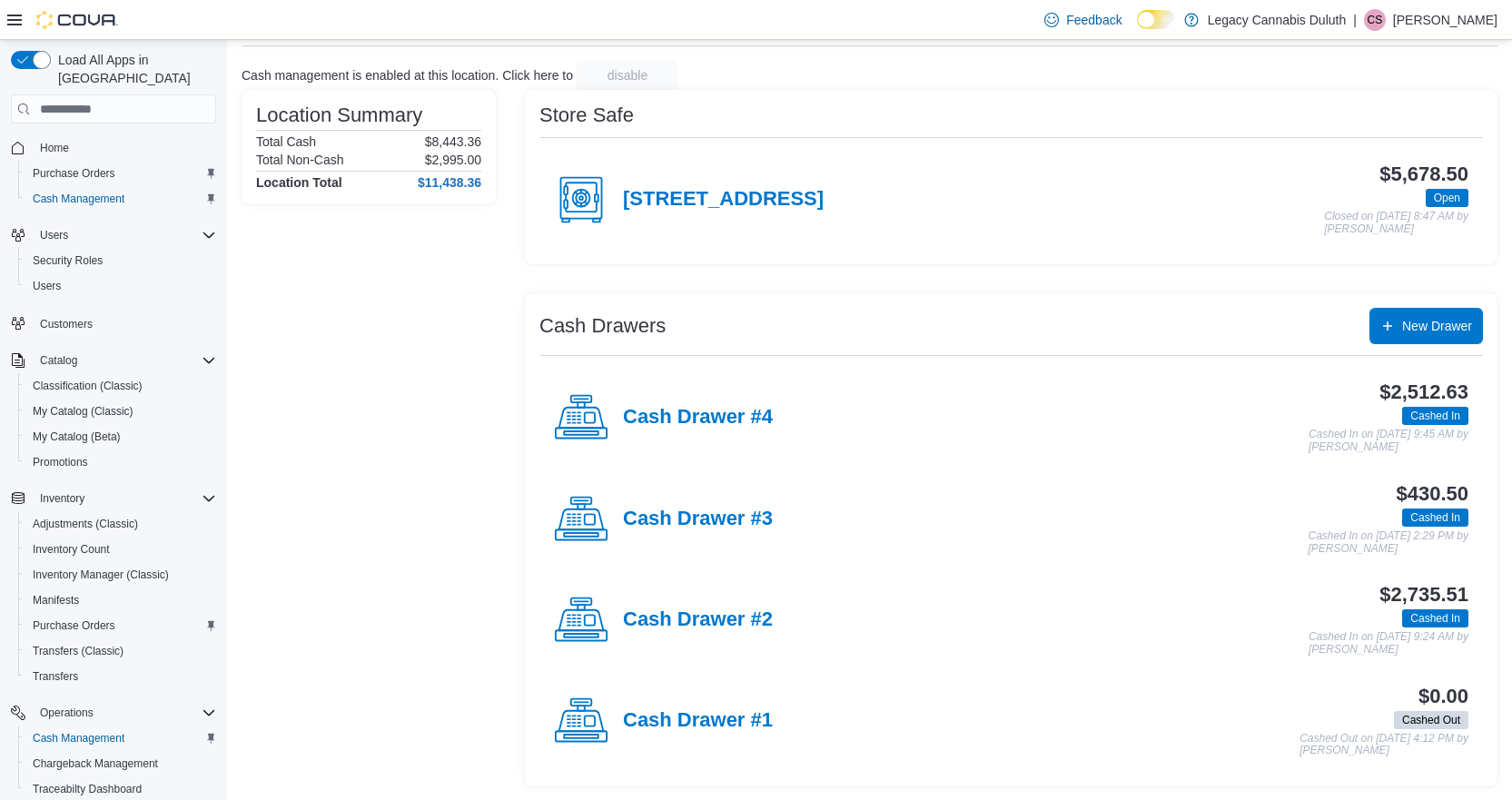
scroll to position [101, 0]
